Goal: Task Accomplishment & Management: Manage account settings

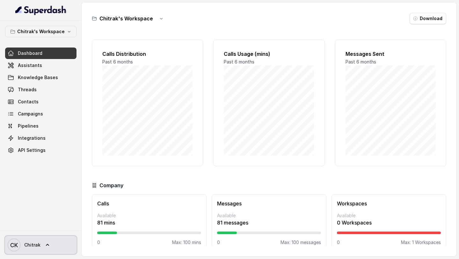
click at [30, 244] on span "Chitrak" at bounding box center [32, 245] width 16 height 6
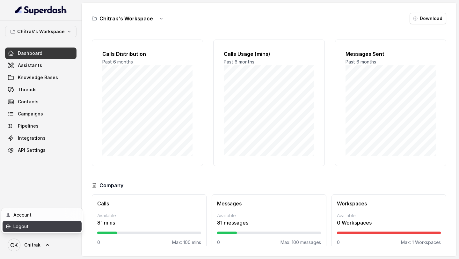
click at [41, 230] on div "Logout" at bounding box center [40, 227] width 54 height 8
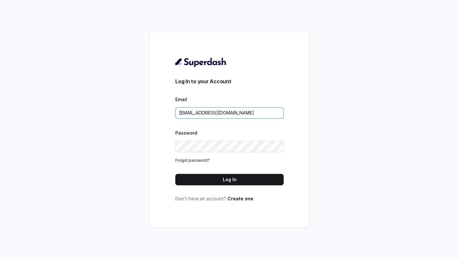
click at [240, 114] on input "[EMAIL_ADDRESS][DOMAIN_NAME]" at bounding box center [229, 112] width 108 height 11
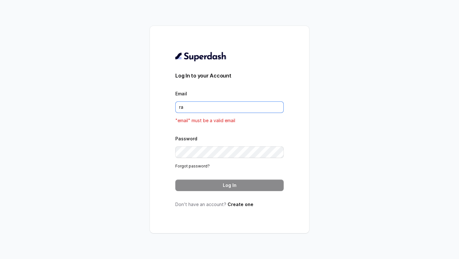
type input "[EMAIL_ADDRESS][DOMAIN_NAME]"
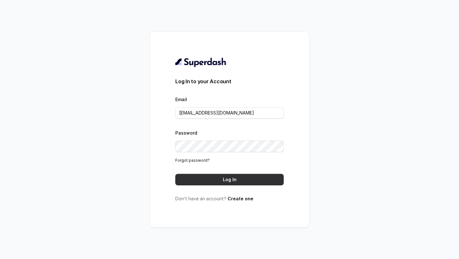
click at [237, 181] on button "Log In" at bounding box center [229, 179] width 108 height 11
